Goal: Find specific page/section: Find specific page/section

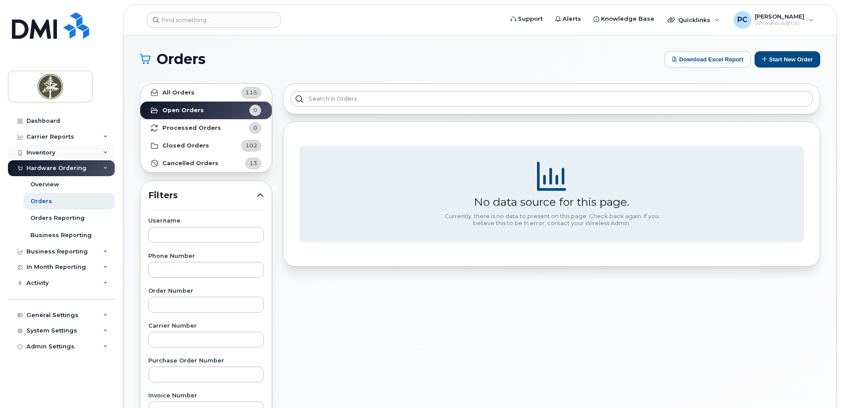
click at [61, 150] on div "Inventory" at bounding box center [61, 153] width 107 height 16
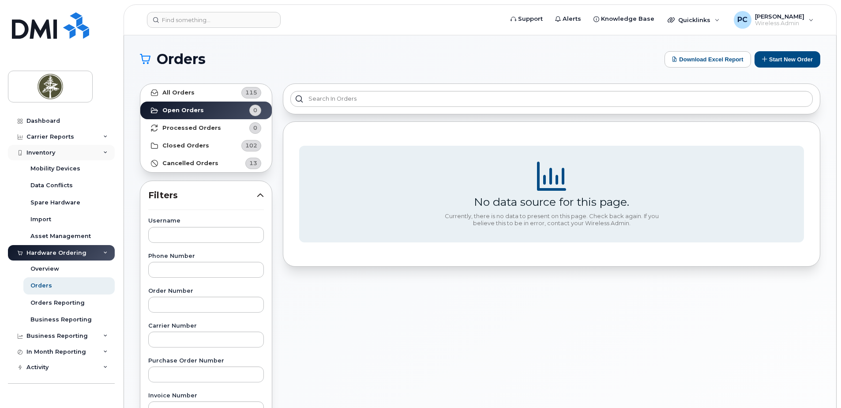
click at [103, 155] on div "Inventory" at bounding box center [61, 153] width 107 height 16
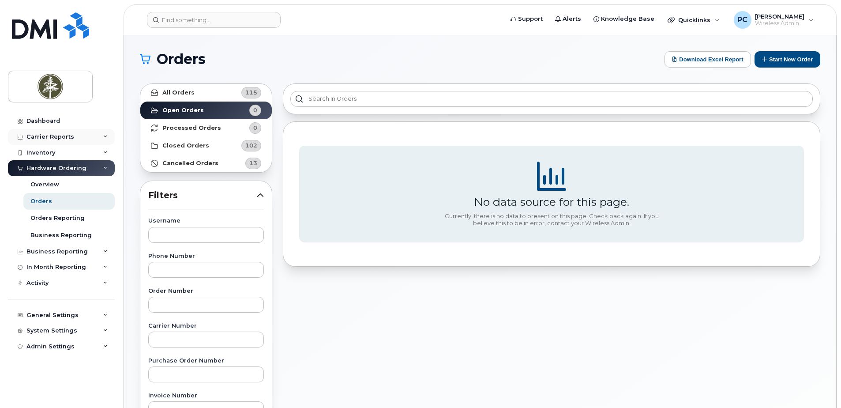
click at [105, 133] on div "Carrier Reports" at bounding box center [61, 137] width 107 height 16
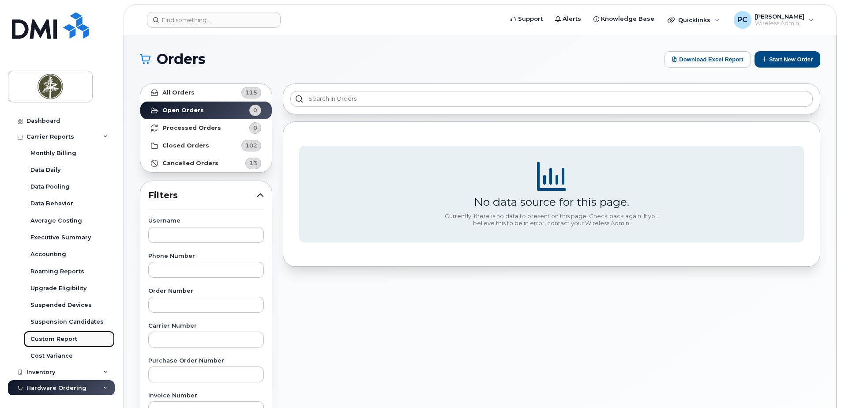
click at [69, 337] on div "Custom Report" at bounding box center [53, 339] width 47 height 8
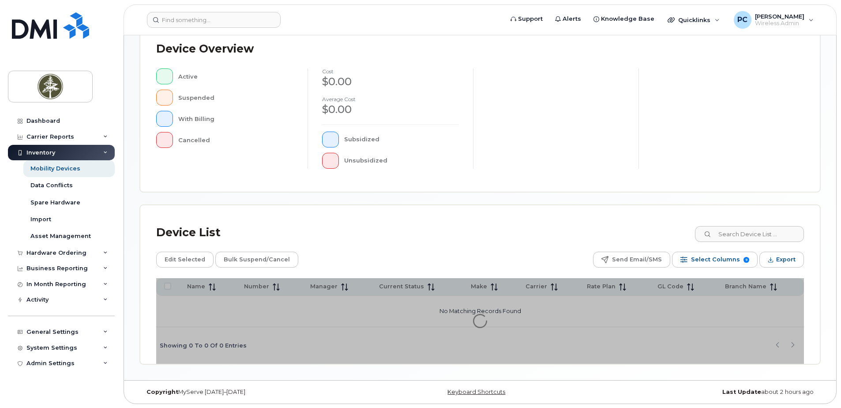
scroll to position [199, 0]
click at [737, 234] on input at bounding box center [749, 233] width 110 height 16
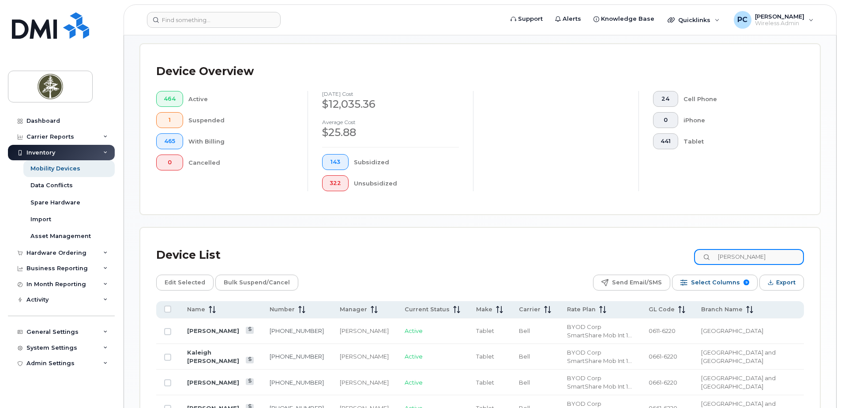
type input "[PERSON_NAME]"
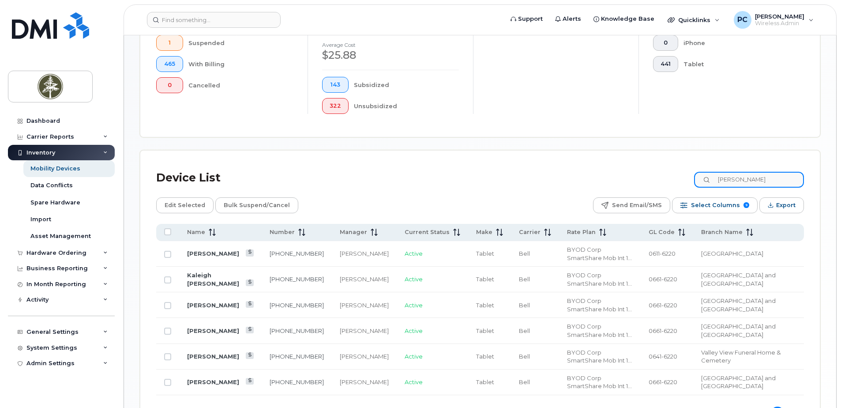
scroll to position [287, 0]
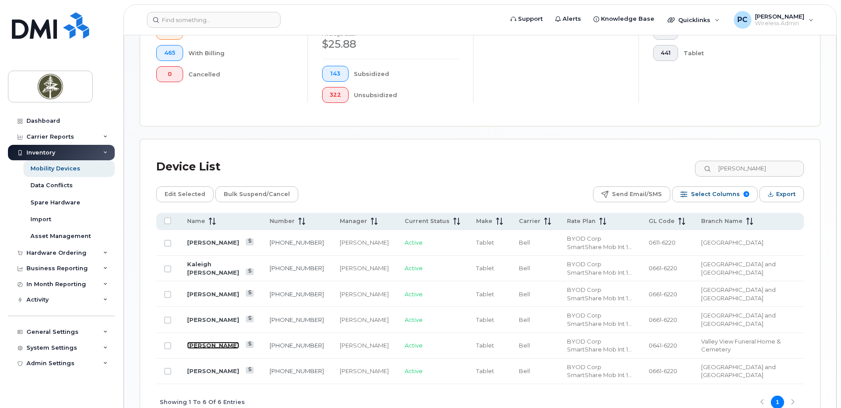
click at [191, 348] on link "[PERSON_NAME]" at bounding box center [213, 344] width 52 height 7
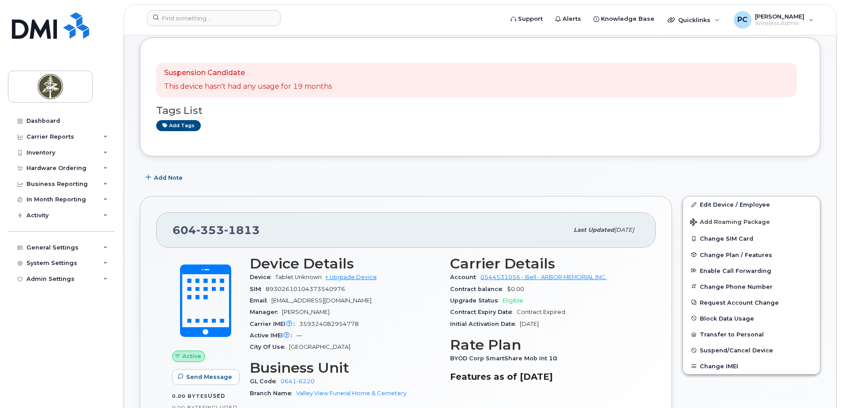
scroll to position [44, 0]
